Goal: Transaction & Acquisition: Purchase product/service

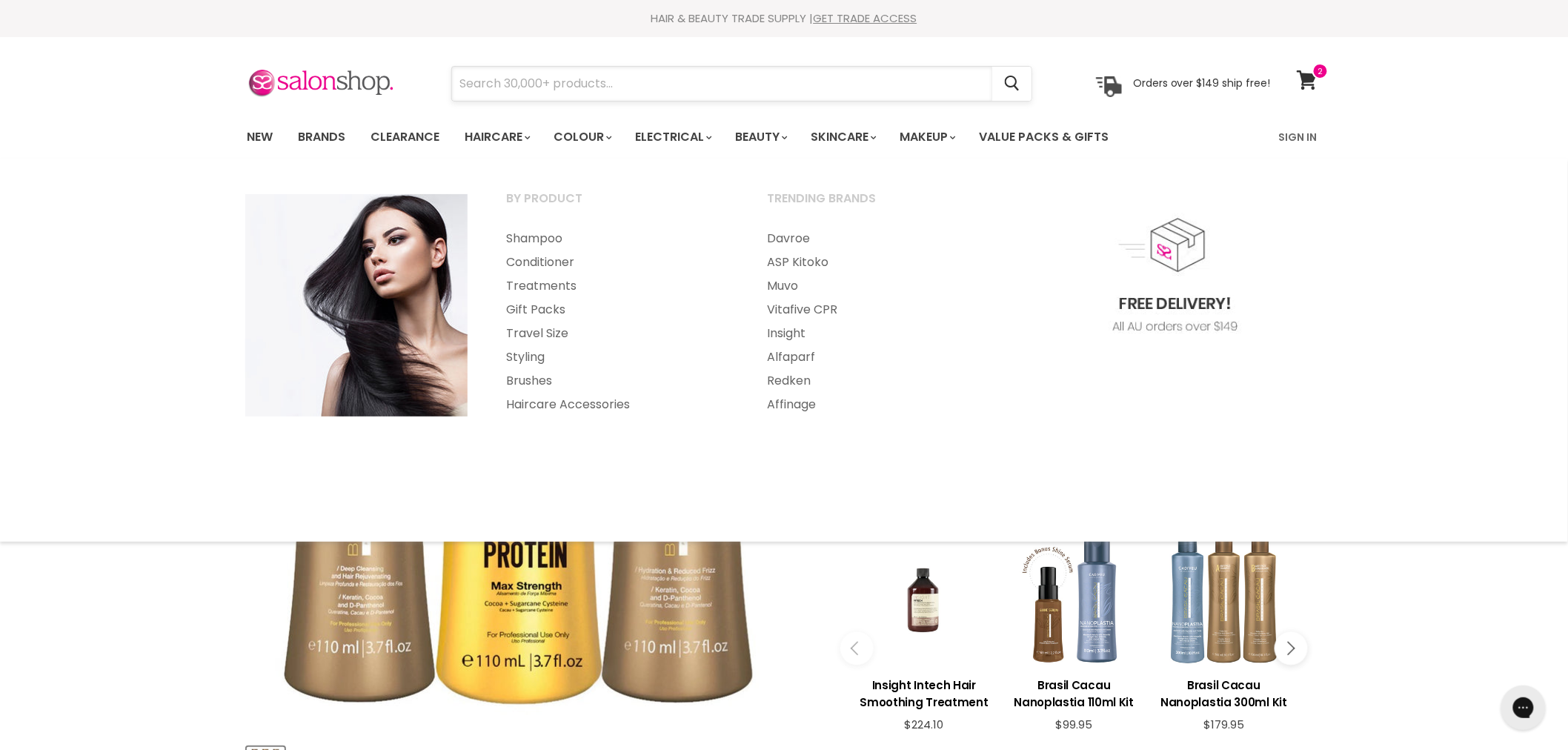
click at [568, 88] on input "Search" at bounding box center [723, 83] width 541 height 34
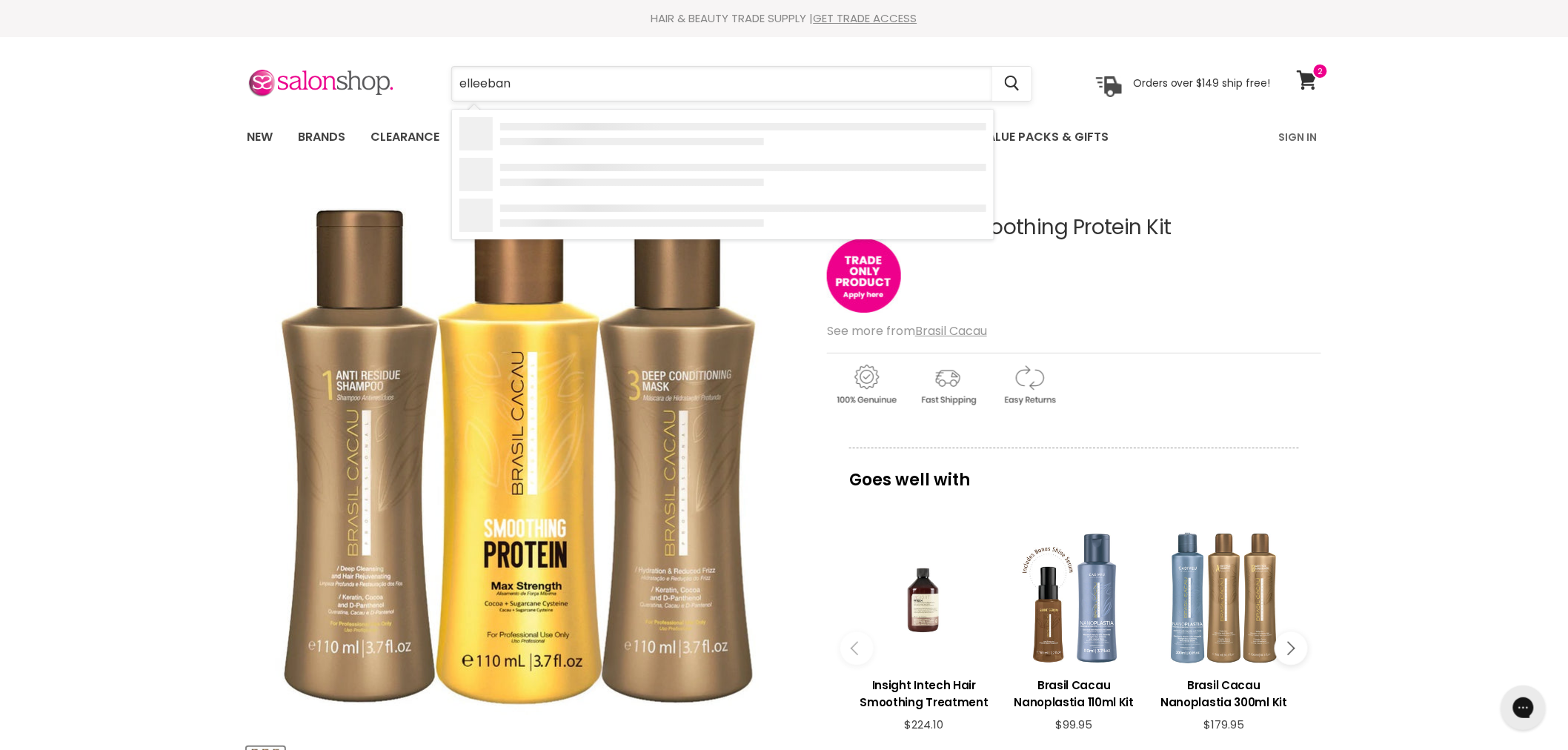
type input "elleebana"
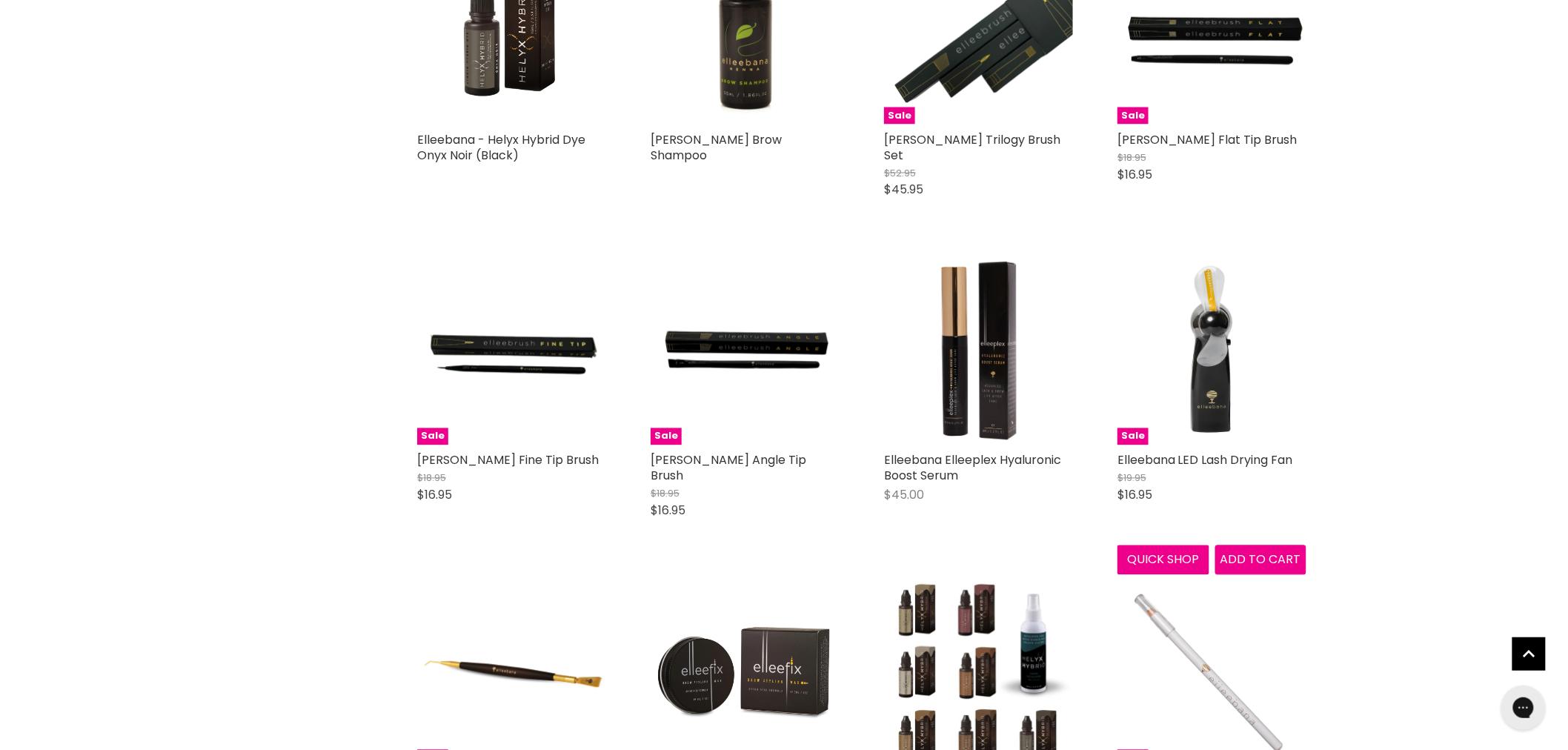
scroll to position [1235, 0]
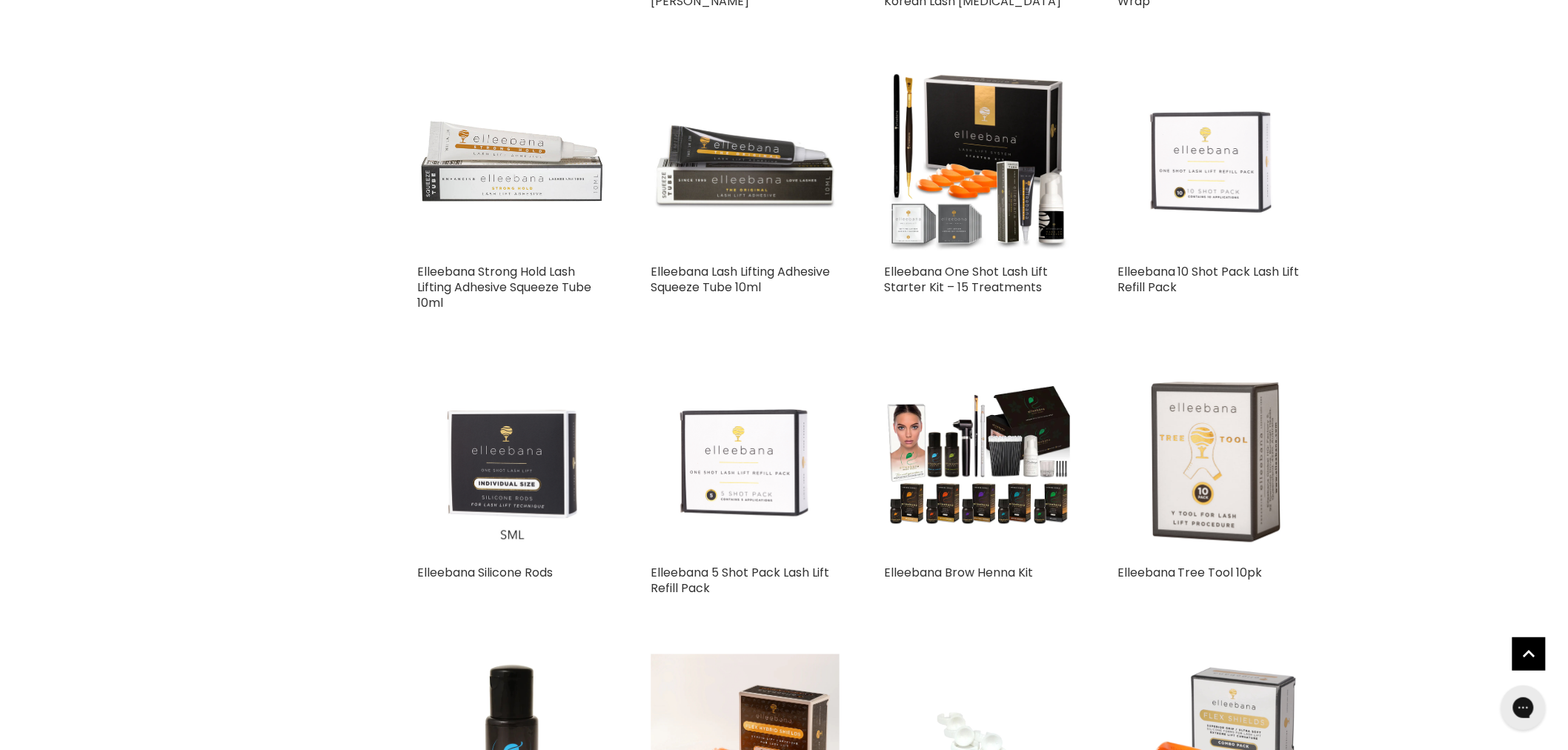
scroll to position [2552, 0]
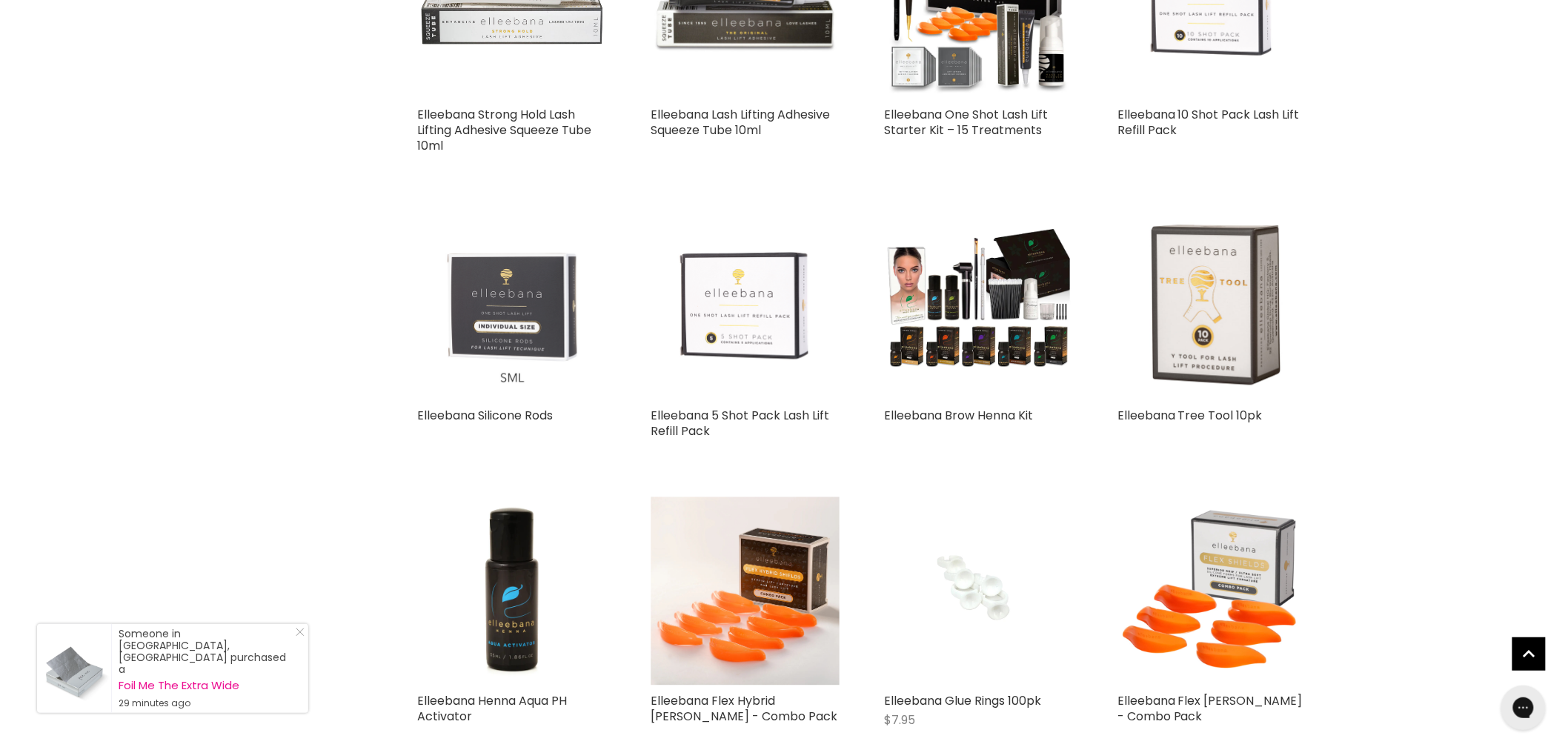
click at [521, 308] on img "Main content" at bounding box center [512, 305] width 189 height 189
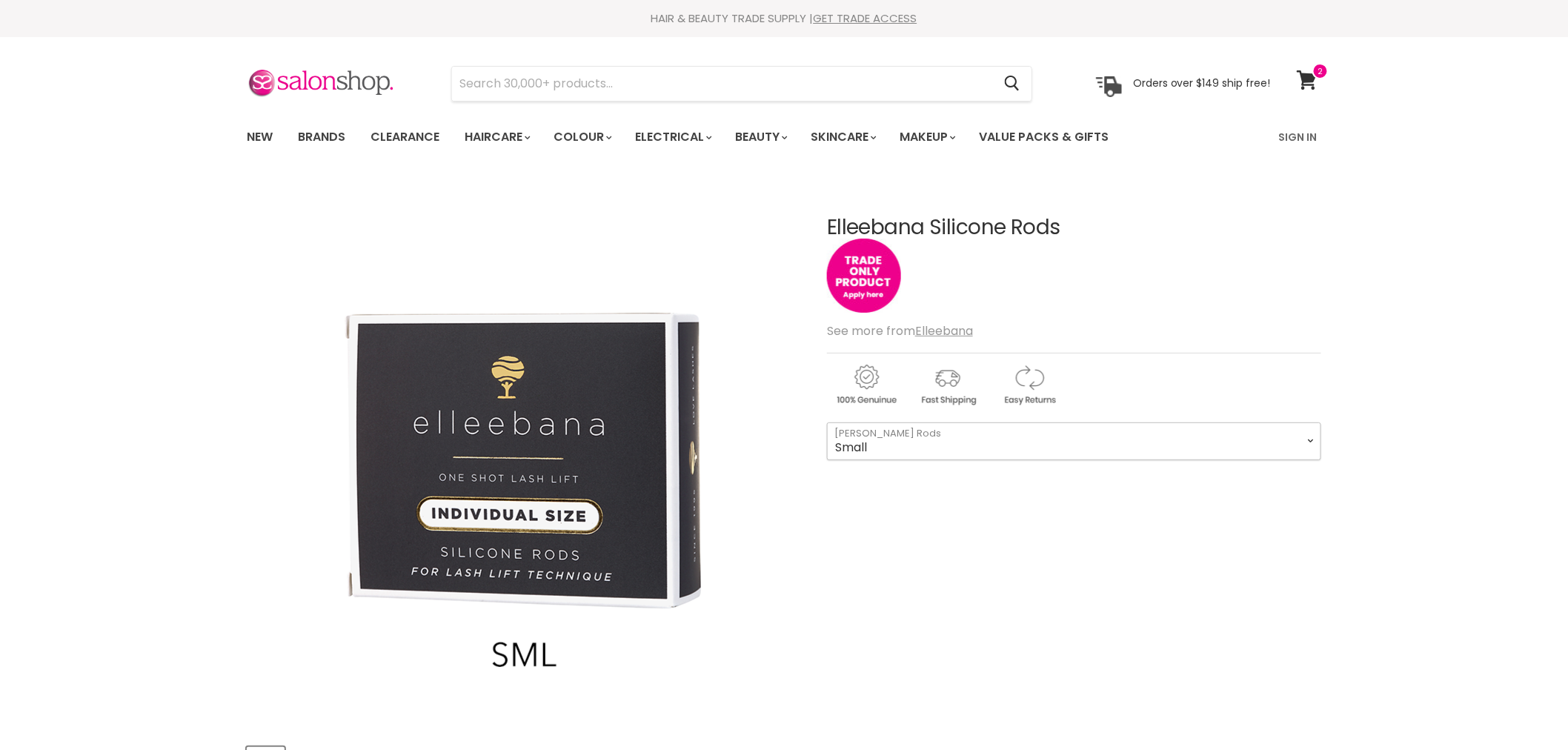
click at [931, 450] on select "Small Medium Large" at bounding box center [1074, 440] width 494 height 37
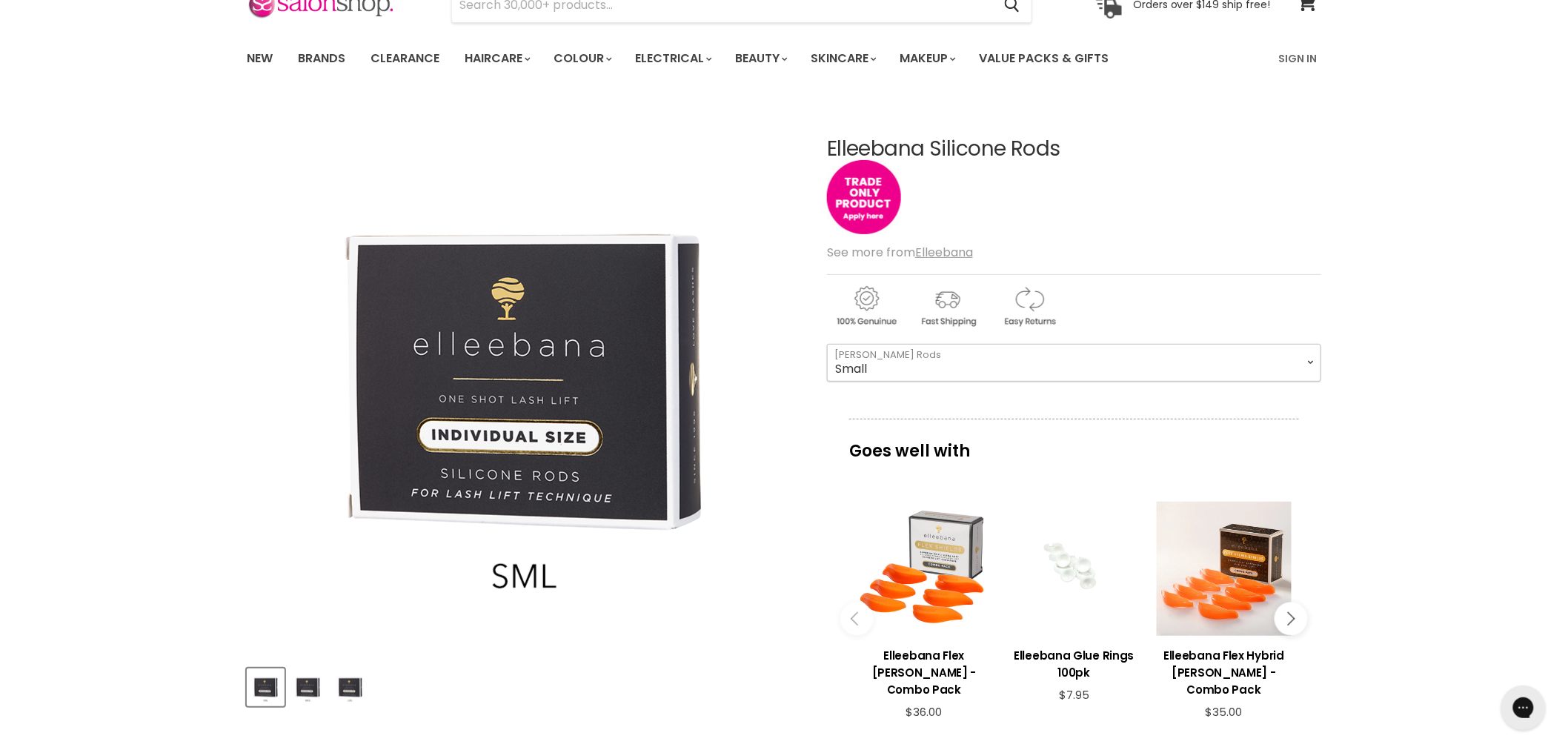
scroll to position [164, 0]
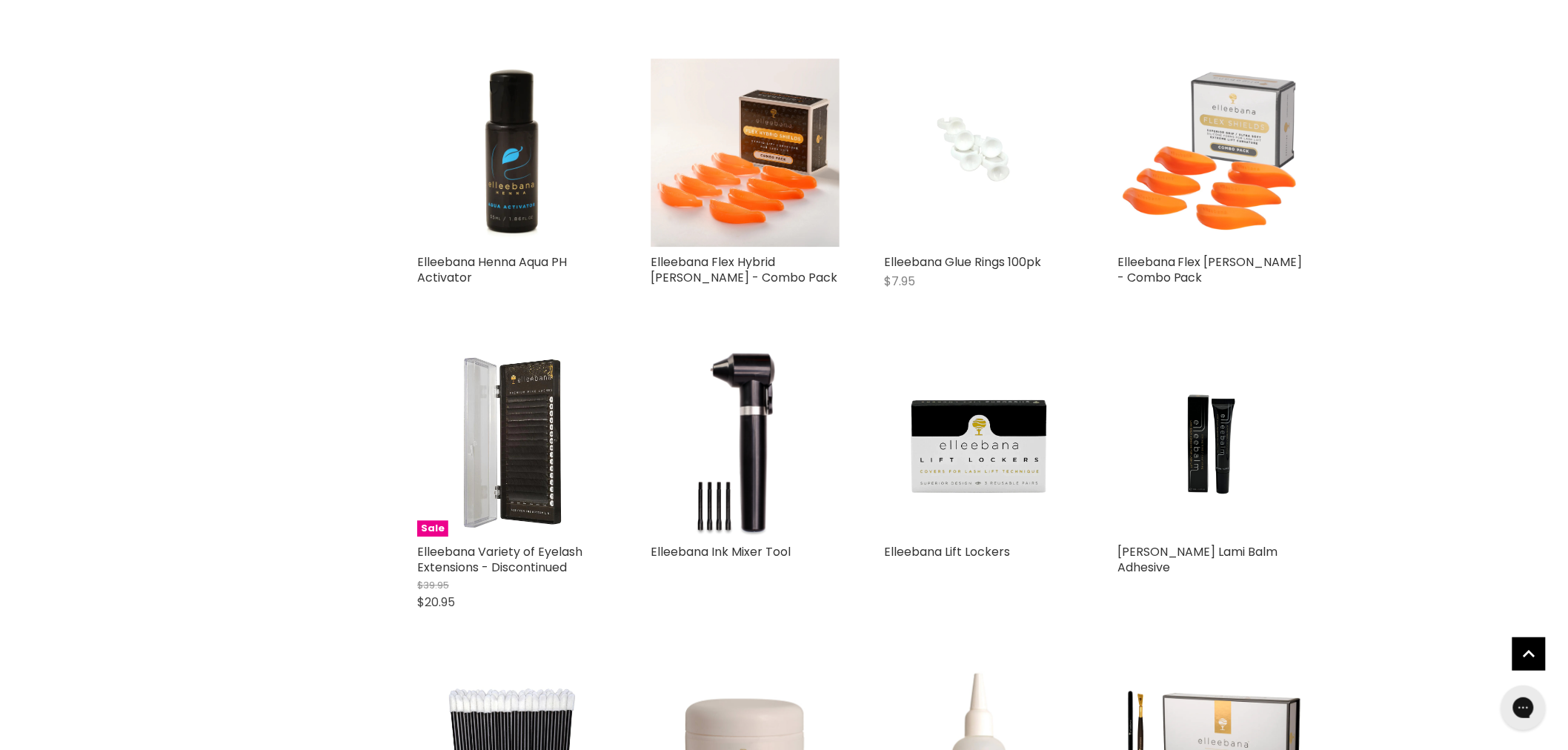
scroll to position [1155, 0]
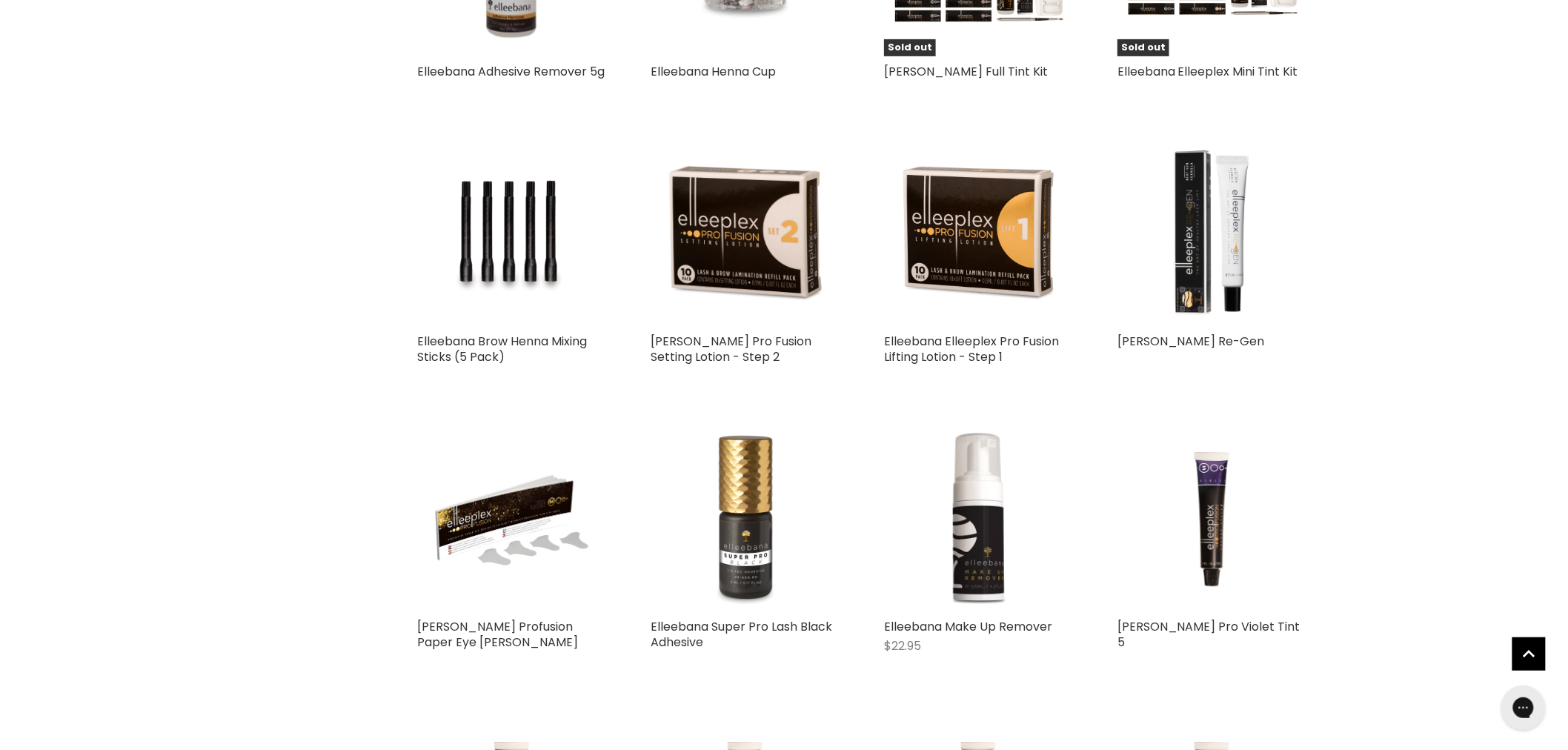
scroll to position [2720, 0]
